Goal: Task Accomplishment & Management: Manage account settings

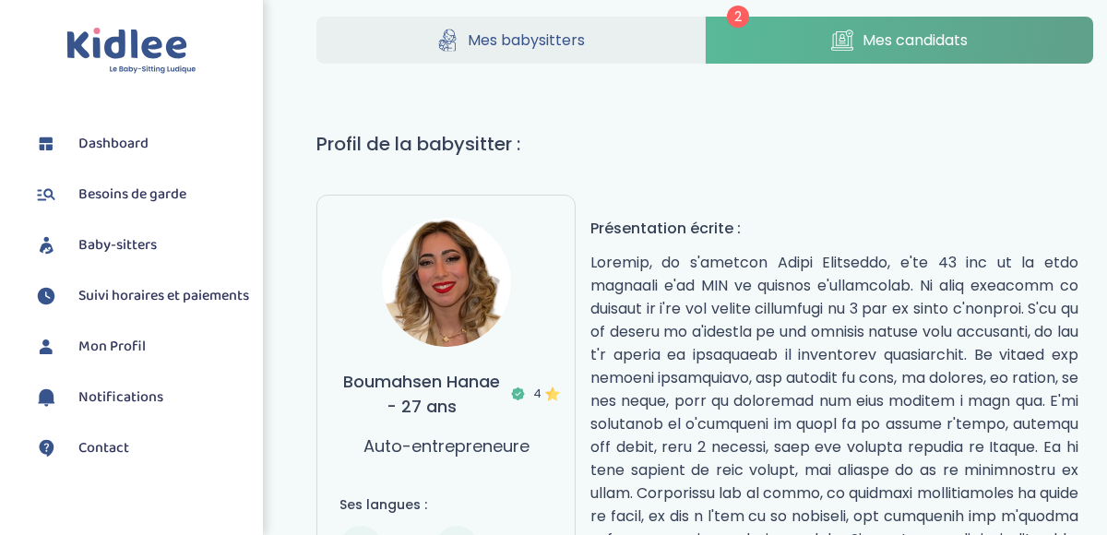
scroll to position [26, 0]
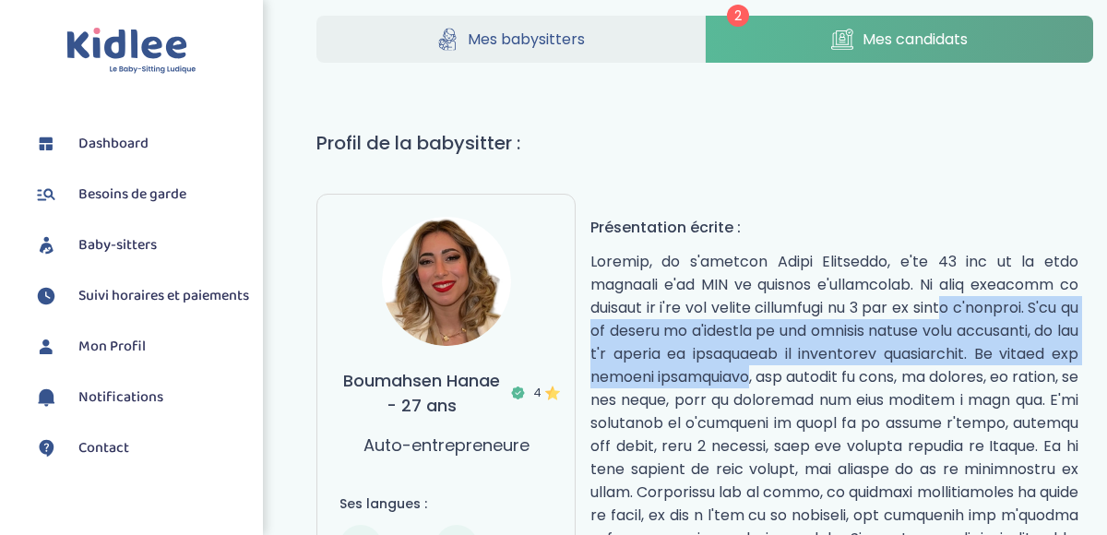
drag, startPoint x: 889, startPoint y: 299, endPoint x: 841, endPoint y: 380, distance: 94.3
click at [841, 380] on p "réduire" at bounding box center [834, 504] width 488 height 508
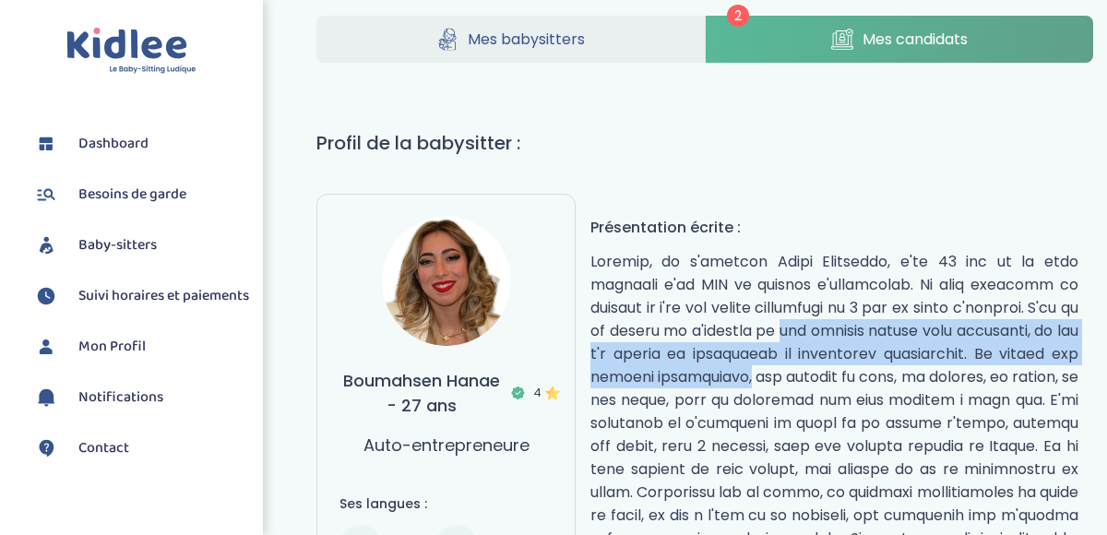
drag, startPoint x: 841, startPoint y: 380, endPoint x: 841, endPoint y: 305, distance: 74.7
click at [841, 306] on p "réduire" at bounding box center [834, 504] width 488 height 508
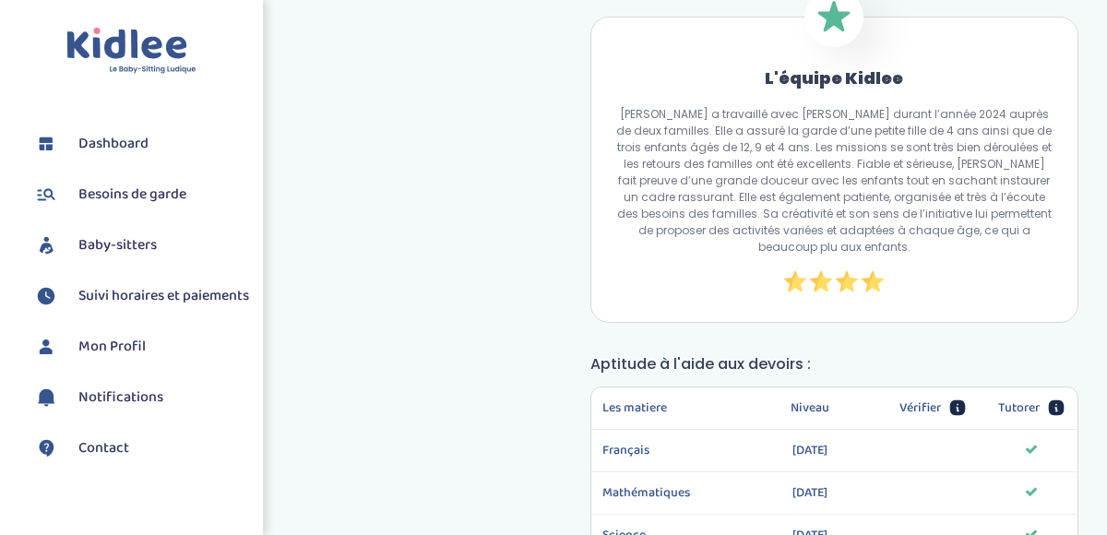
scroll to position [1584, 0]
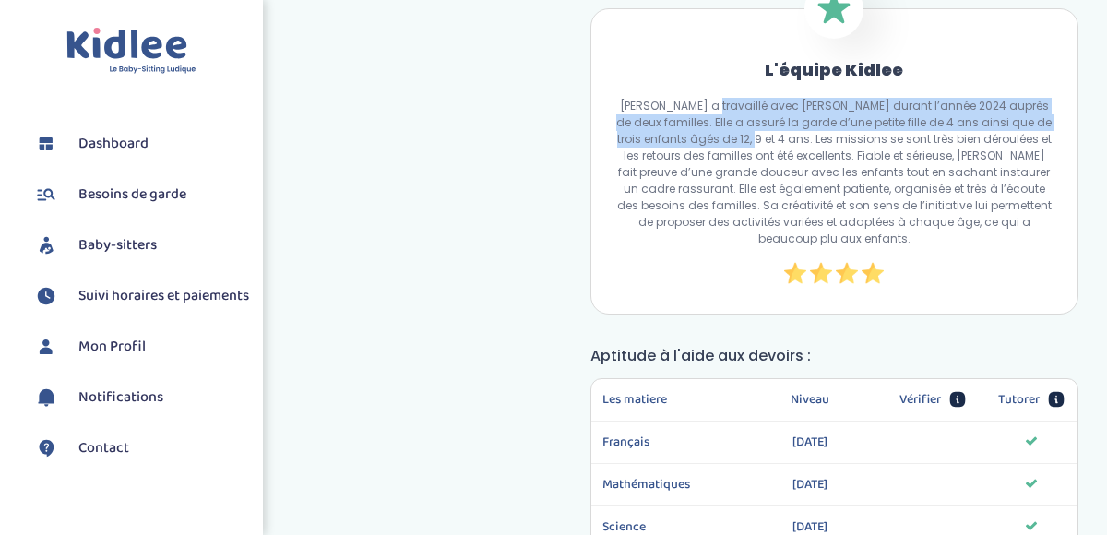
drag, startPoint x: 705, startPoint y: 154, endPoint x: 705, endPoint y: 208, distance: 54.4
click at [705, 208] on p "Hanae a travaillé avec Kidlee durant l’année 2024 auprès de deux familles. Elle…" at bounding box center [834, 172] width 442 height 149
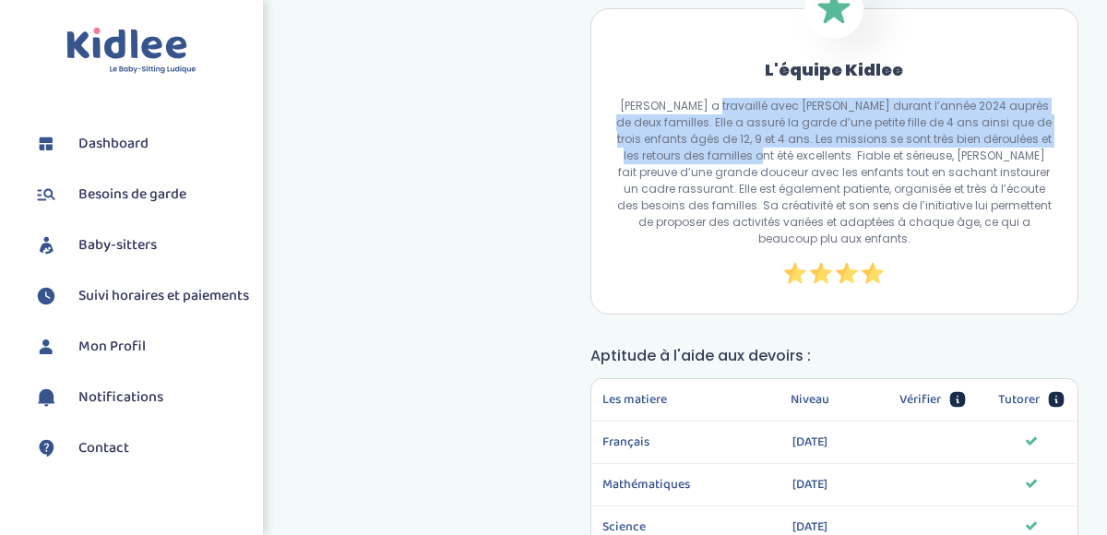
click at [720, 186] on p "Hanae a travaillé avec Kidlee durant l’année 2024 auprès de deux familles. Elle…" at bounding box center [834, 172] width 442 height 149
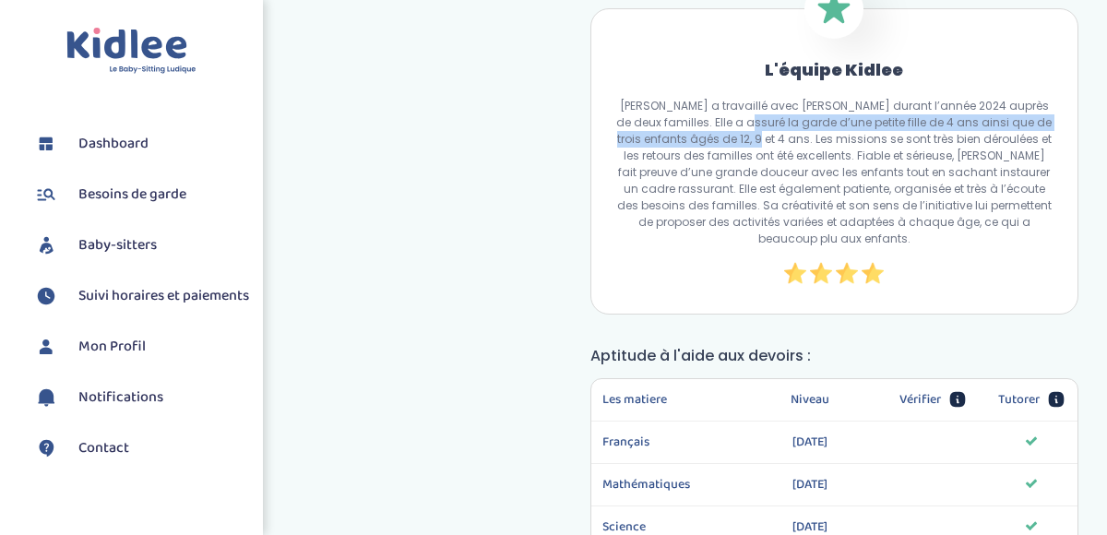
drag, startPoint x: 720, startPoint y: 172, endPoint x: 713, endPoint y: 195, distance: 23.3
click at [713, 195] on p "Hanae a travaillé avec Kidlee durant l’année 2024 auprès de deux familles. Elle…" at bounding box center [834, 172] width 442 height 149
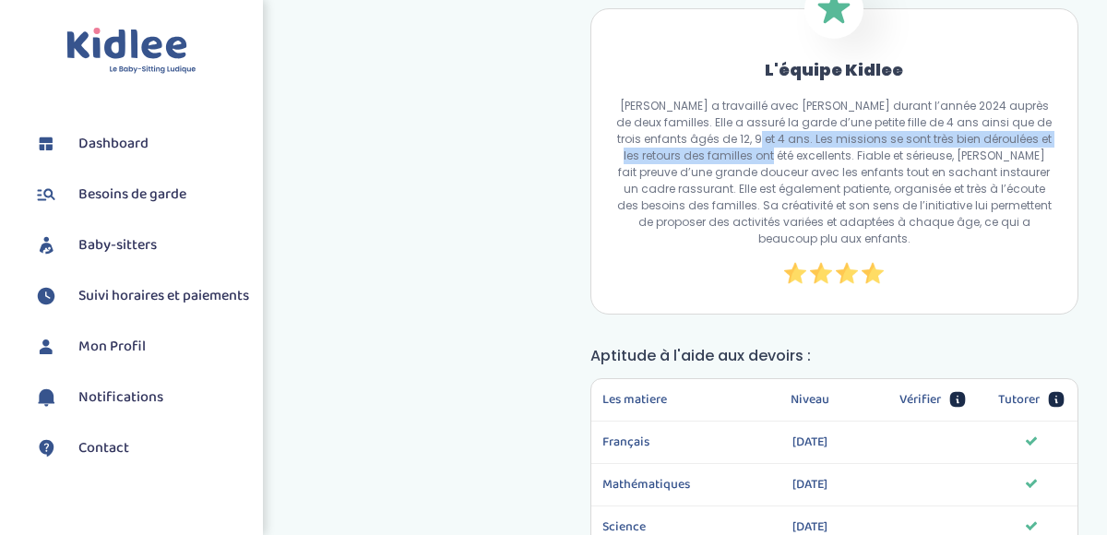
drag, startPoint x: 713, startPoint y: 195, endPoint x: 713, endPoint y: 210, distance: 15.7
click at [713, 210] on p "Hanae a travaillé avec Kidlee durant l’année 2024 auprès de deux familles. Elle…" at bounding box center [834, 172] width 442 height 149
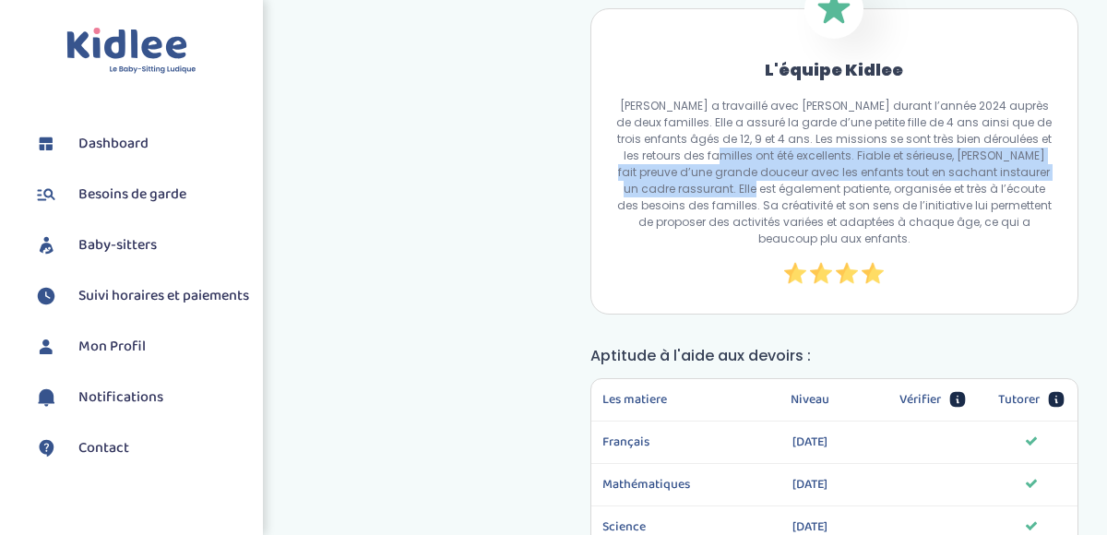
drag, startPoint x: 713, startPoint y: 210, endPoint x: 706, endPoint y: 238, distance: 28.4
click at [706, 238] on p "Hanae a travaillé avec Kidlee durant l’année 2024 auprès de deux familles. Elle…" at bounding box center [834, 172] width 442 height 149
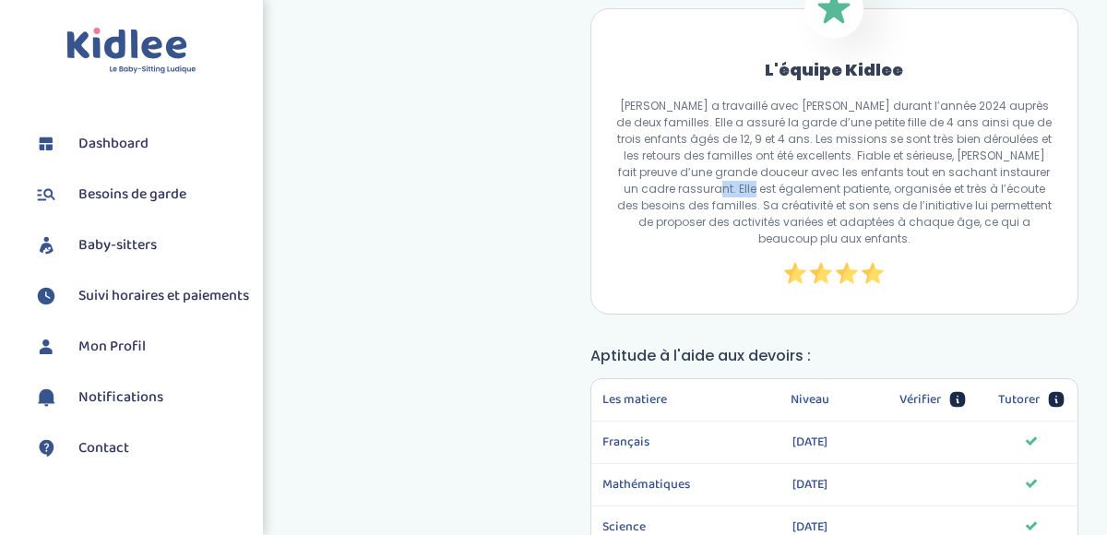
click at [706, 244] on p "Hanae a travaillé avec Kidlee durant l’année 2024 auprès de deux familles. Elle…" at bounding box center [834, 172] width 442 height 149
click at [706, 243] on p "Hanae a travaillé avec Kidlee durant l’année 2024 auprès de deux familles. Elle…" at bounding box center [834, 172] width 442 height 149
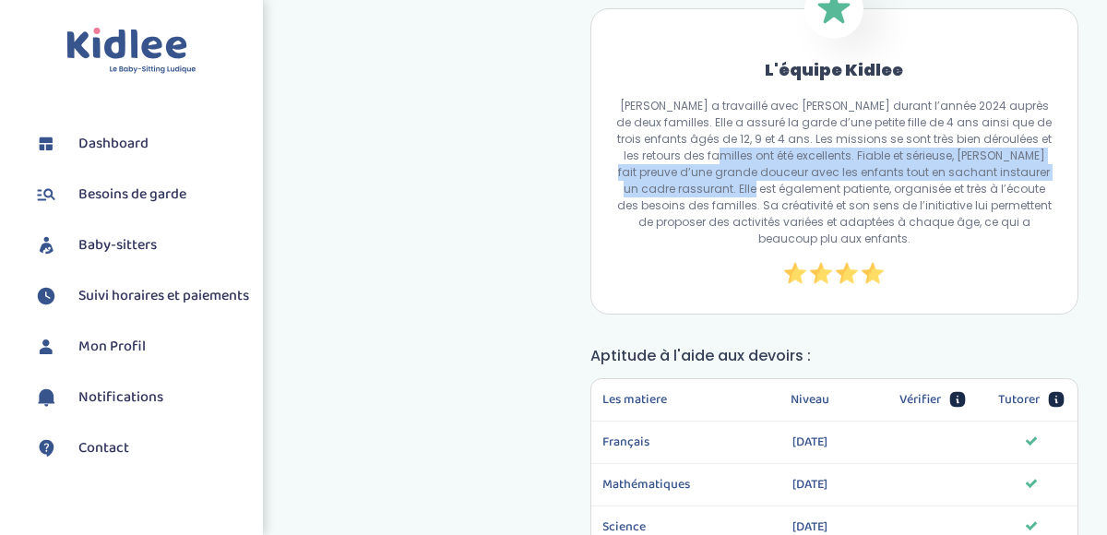
drag, startPoint x: 706, startPoint y: 243, endPoint x: 708, endPoint y: 208, distance: 35.1
click at [708, 208] on p "Hanae a travaillé avec Kidlee durant l’année 2024 auprès de deux familles. Elle…" at bounding box center [834, 172] width 442 height 149
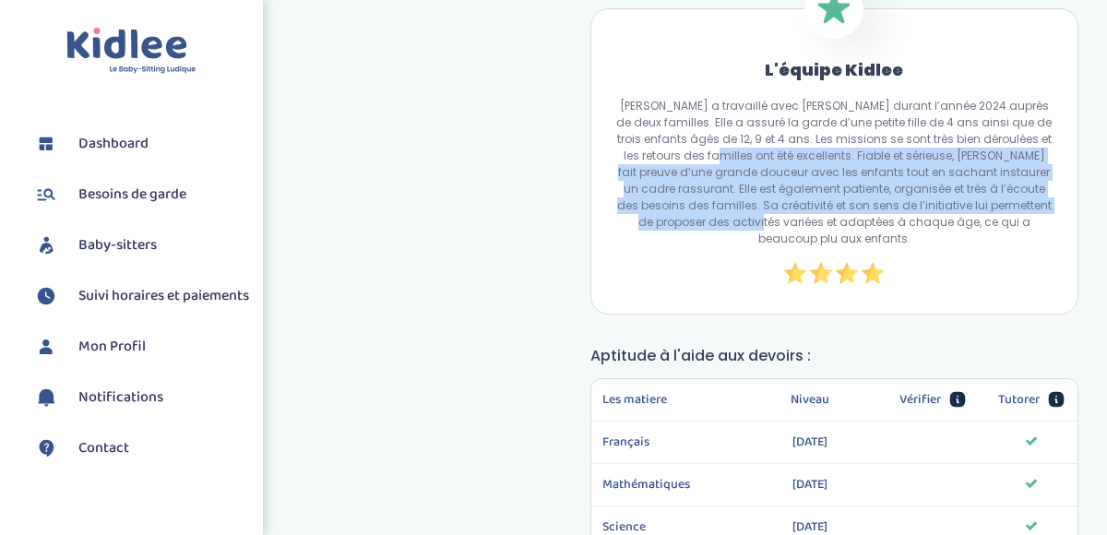
drag, startPoint x: 708, startPoint y: 208, endPoint x: 693, endPoint y: 276, distance: 69.1
click at [693, 247] on p "Hanae a travaillé avec Kidlee durant l’année 2024 auprès de deux familles. Elle…" at bounding box center [834, 172] width 442 height 149
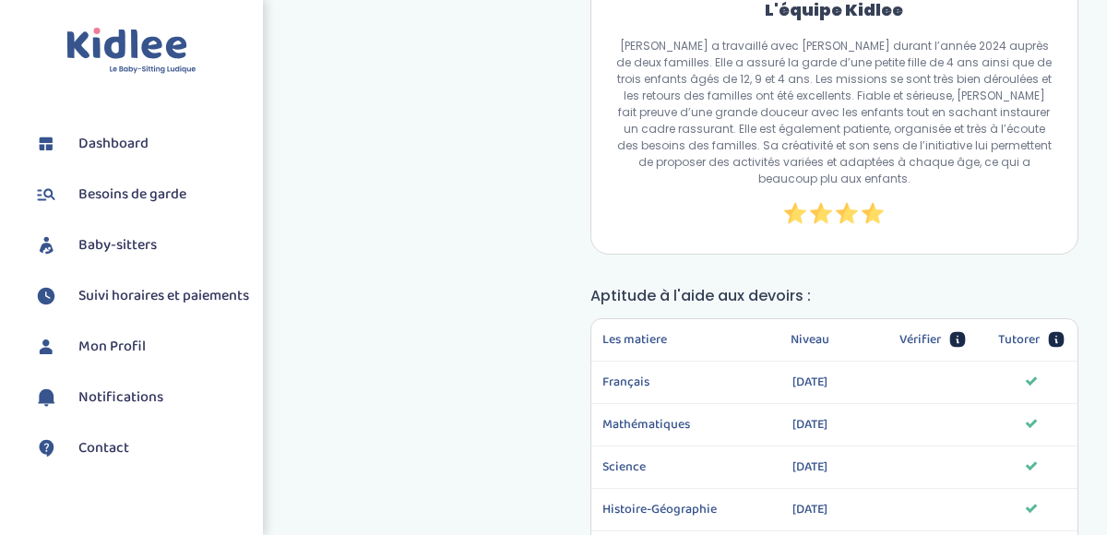
scroll to position [1698, 0]
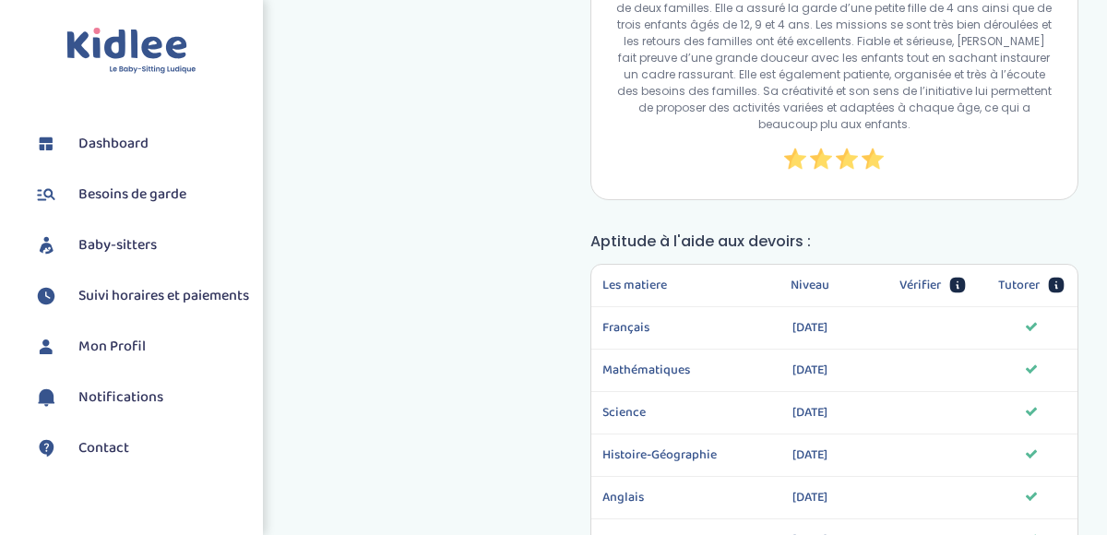
click at [730, 133] on p "Hanae a travaillé avec Kidlee durant l’année 2024 auprès de deux familles. Elle…" at bounding box center [834, 57] width 442 height 149
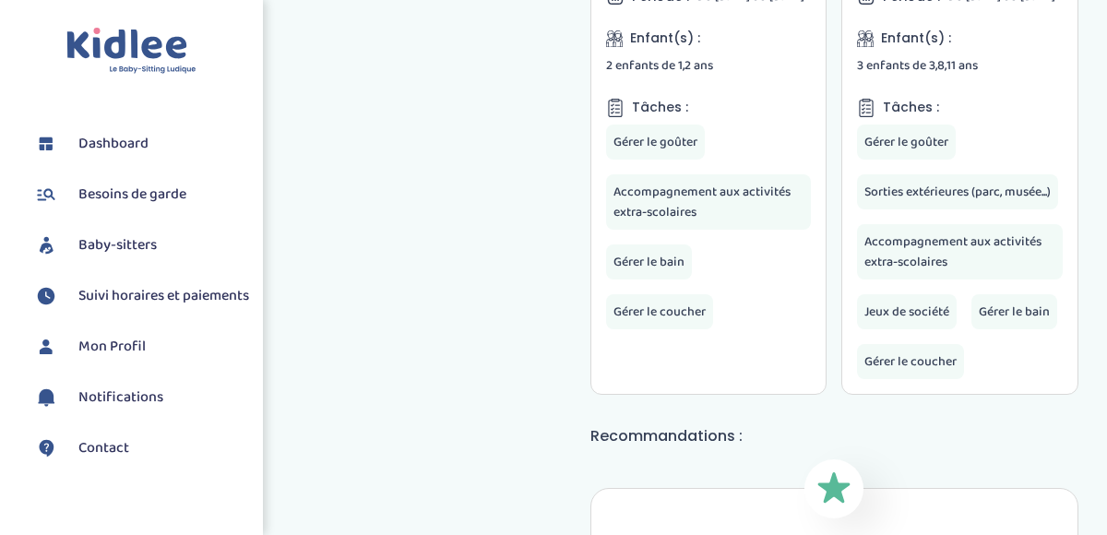
scroll to position [925, 0]
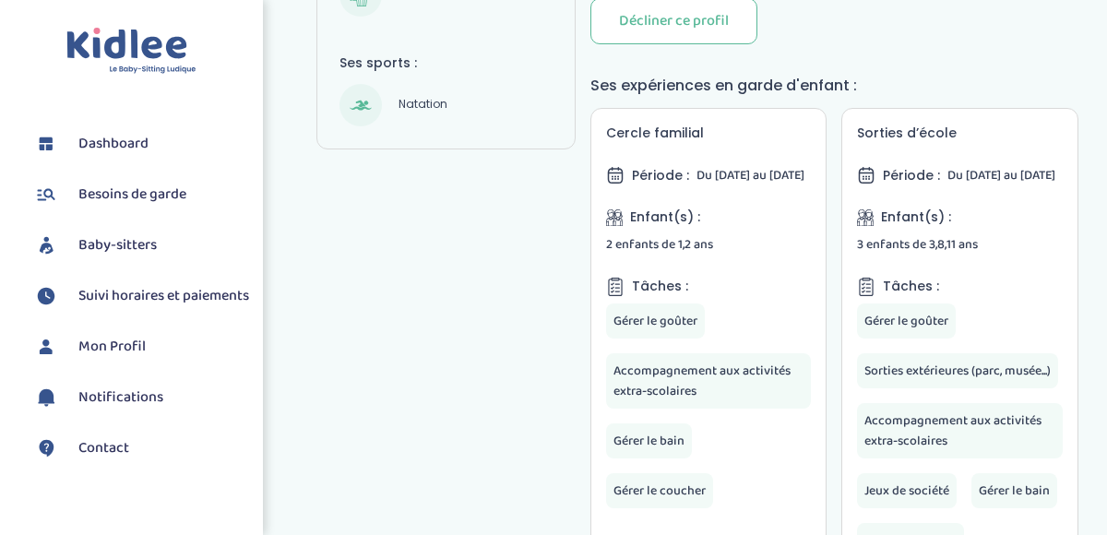
click at [129, 139] on span "Dashboard" at bounding box center [113, 144] width 70 height 22
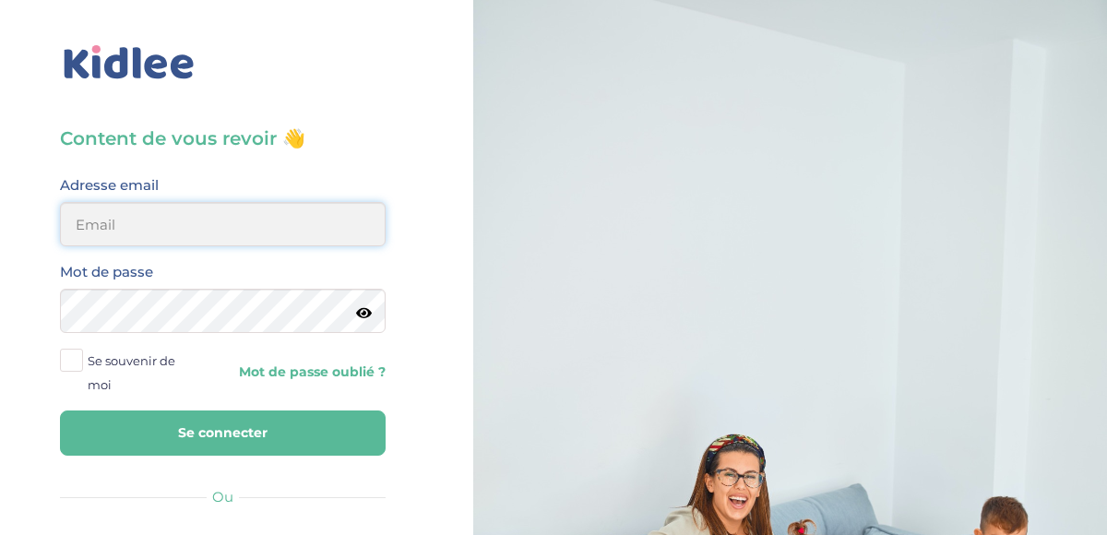
type input "[EMAIL_ADDRESS][DOMAIN_NAME]"
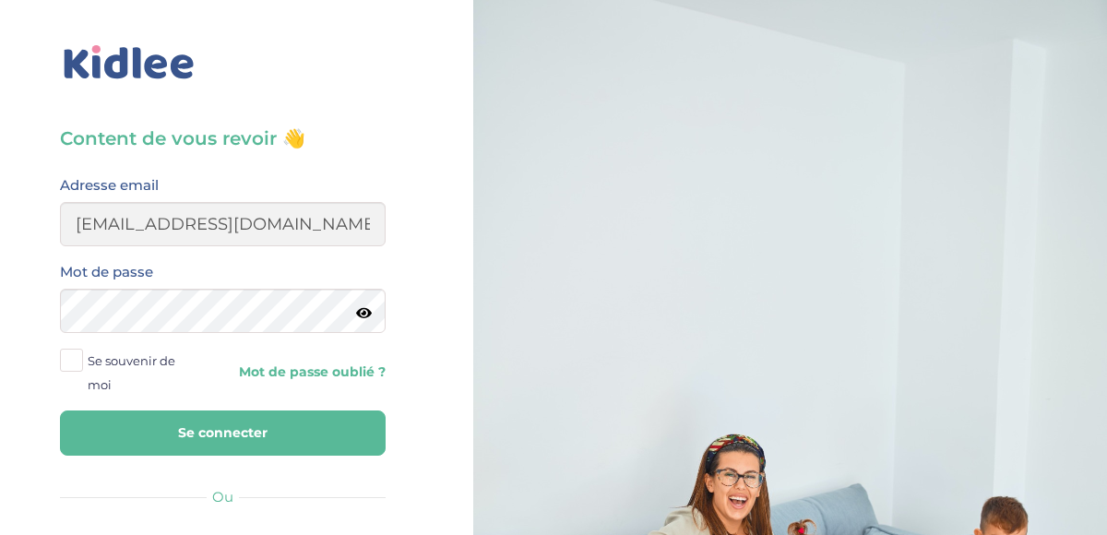
click at [166, 433] on button "Se connecter" at bounding box center [223, 432] width 326 height 45
